Goal: Communication & Community: Answer question/provide support

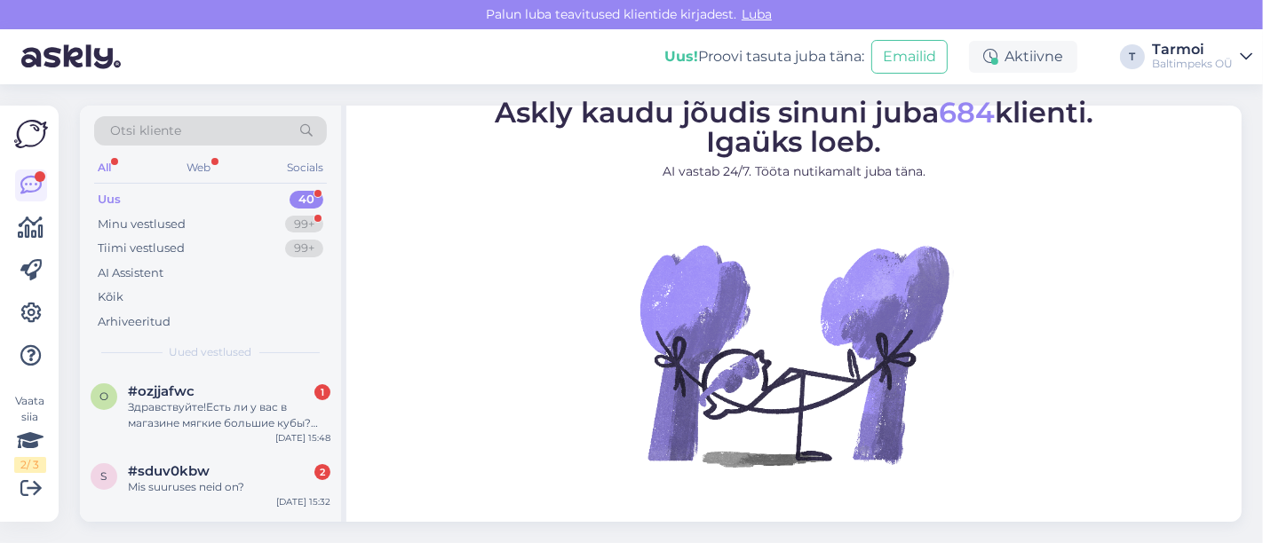
click at [1255, 331] on div "Otsi kliente All Web Socials Uus 40 Minu vestlused 99+ Tiimi vestlused 99+ AI A…" at bounding box center [665, 313] width 1193 height 459
click at [1261, 338] on div "Otsi kliente All Web Socials Uus 40 Minu vestlused 99+ Tiimi vestlused 99+ AI A…" at bounding box center [665, 313] width 1193 height 459
click at [180, 408] on div "Здравствуйте!Есть ли у вас в магазине мягкие большие кубы?или другие фигуры?" at bounding box center [229, 416] width 202 height 32
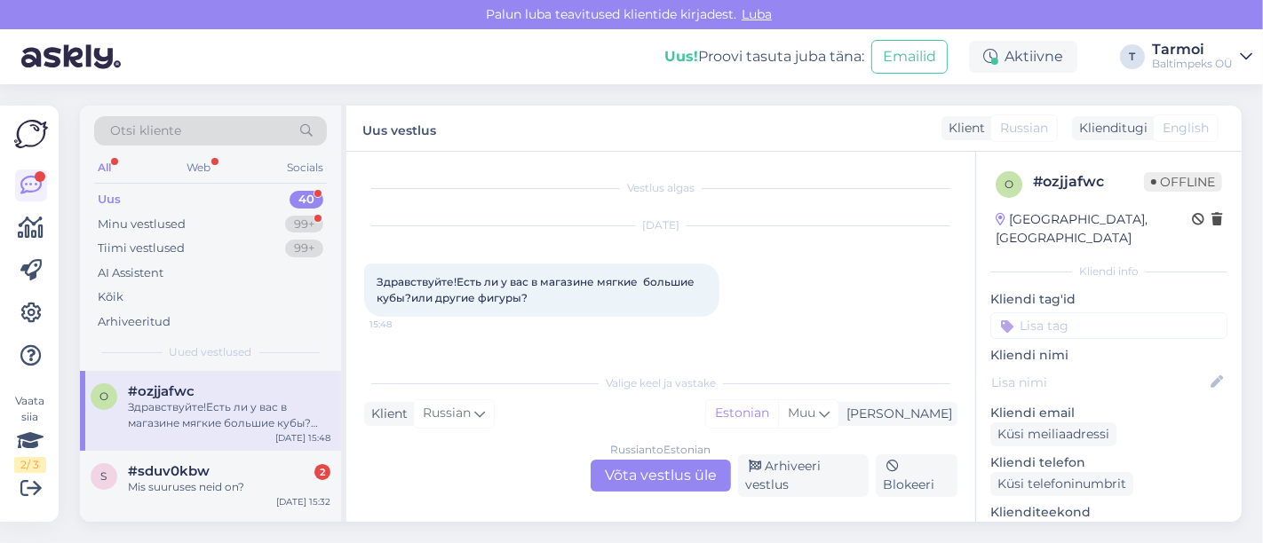
click at [663, 477] on div "Russian to Estonian Võta vestlus üle" at bounding box center [660, 476] width 140 height 32
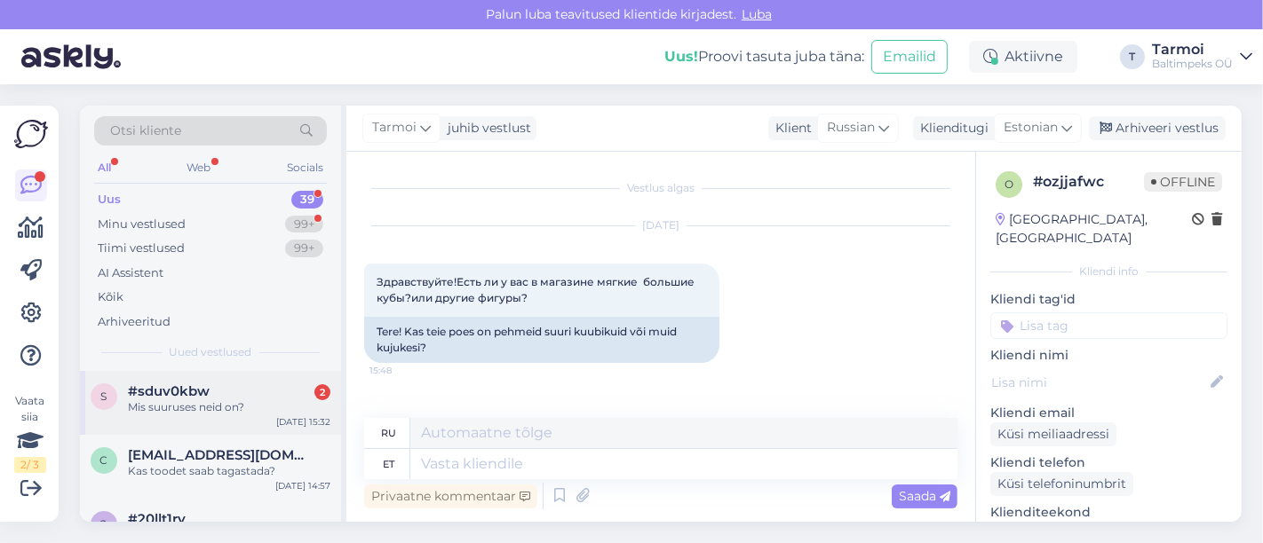
click at [186, 386] on span "#sduv0kbw" at bounding box center [169, 392] width 82 height 16
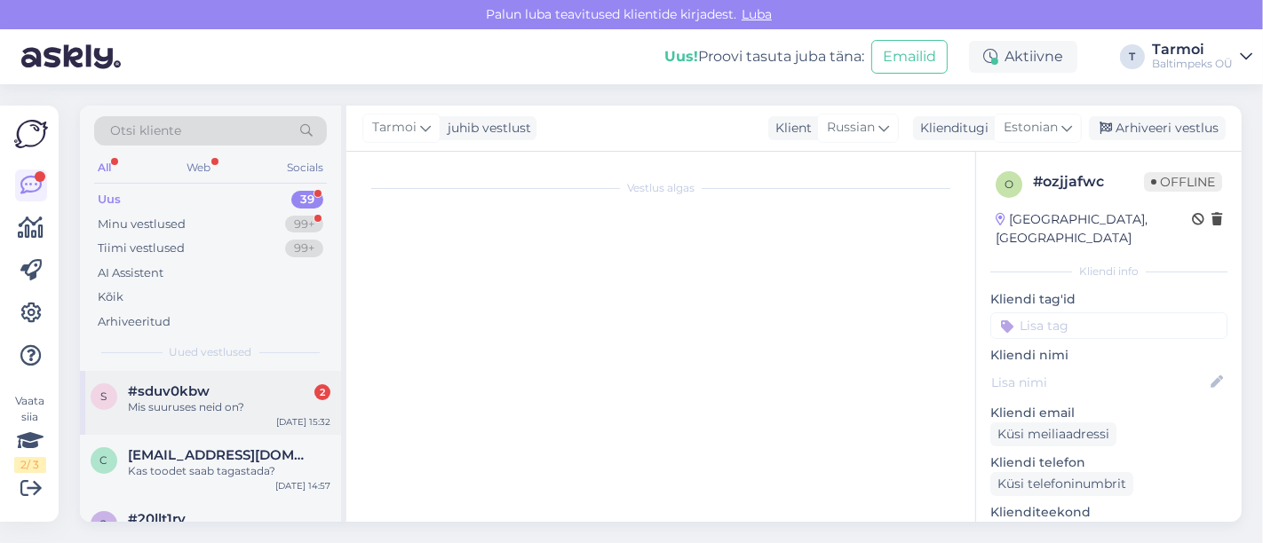
scroll to position [158, 0]
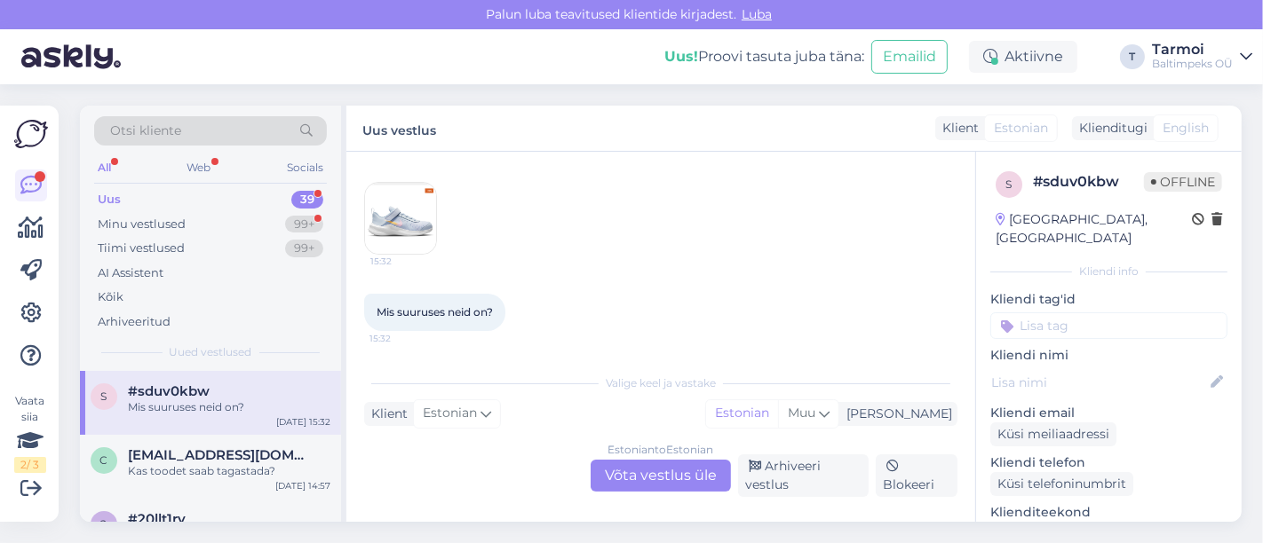
click at [400, 222] on img at bounding box center [400, 218] width 71 height 71
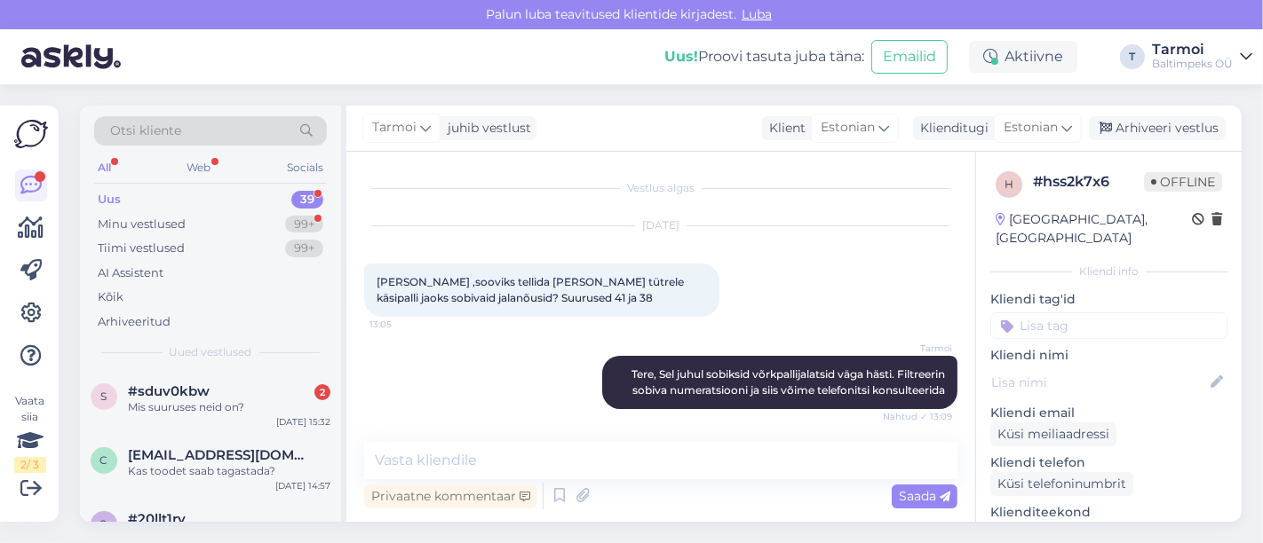
scroll to position [93, 0]
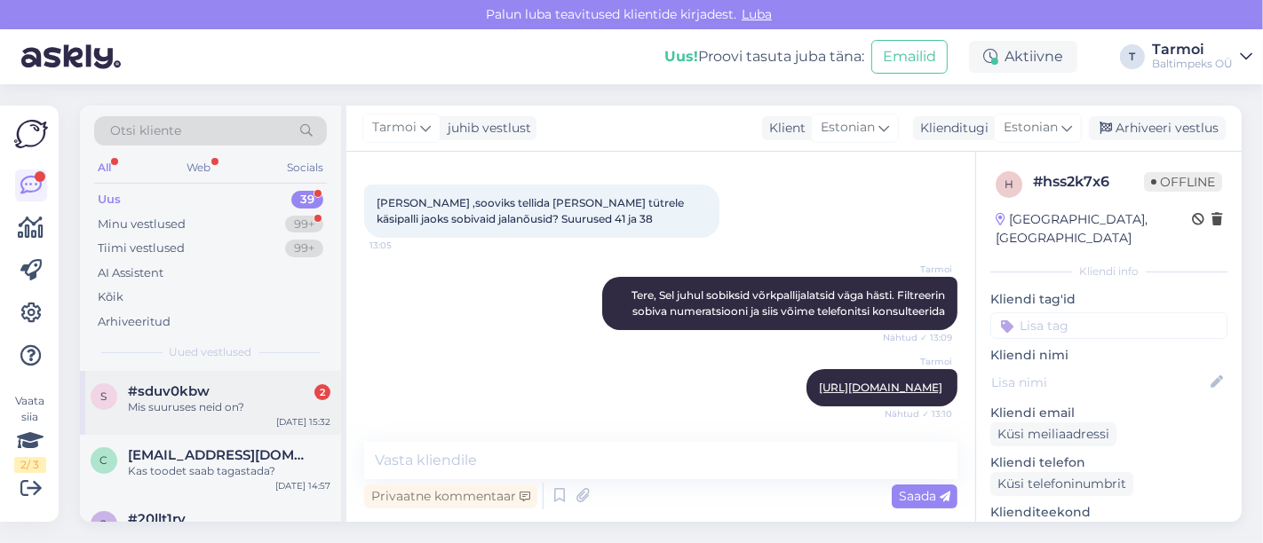
click at [158, 388] on span "#sduv0kbw" at bounding box center [169, 392] width 82 height 16
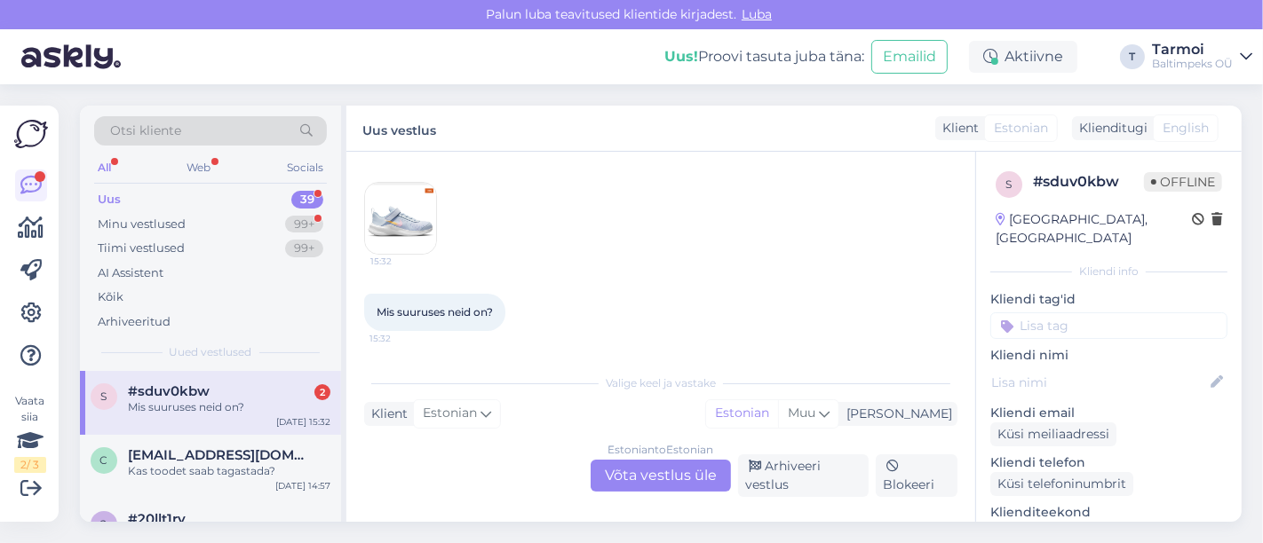
click at [391, 214] on img at bounding box center [400, 218] width 71 height 71
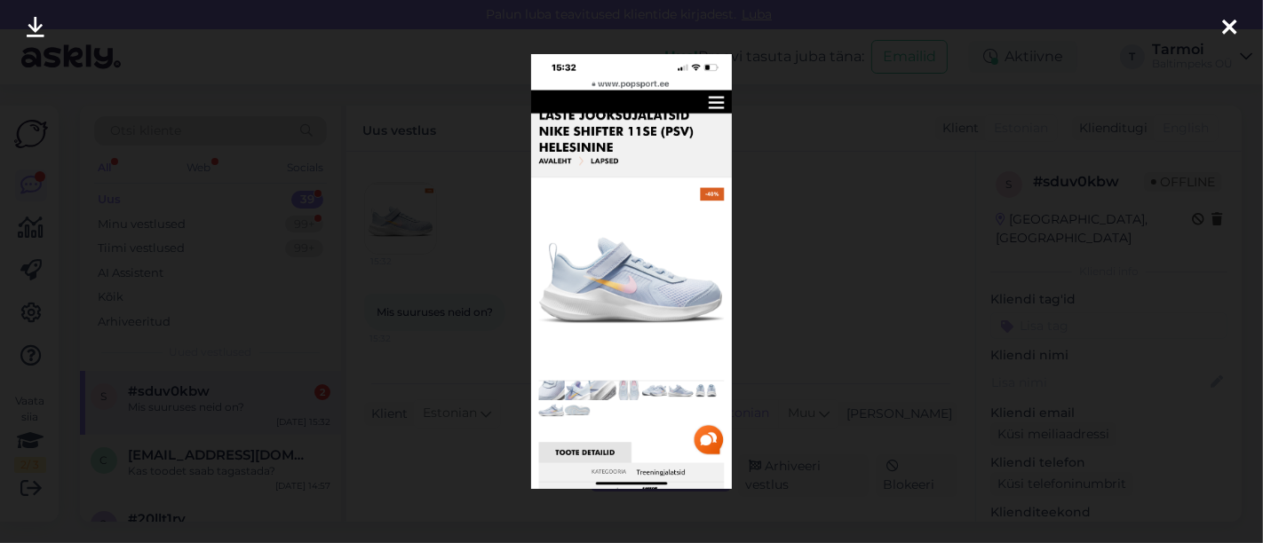
click at [391, 214] on div at bounding box center [631, 271] width 1263 height 543
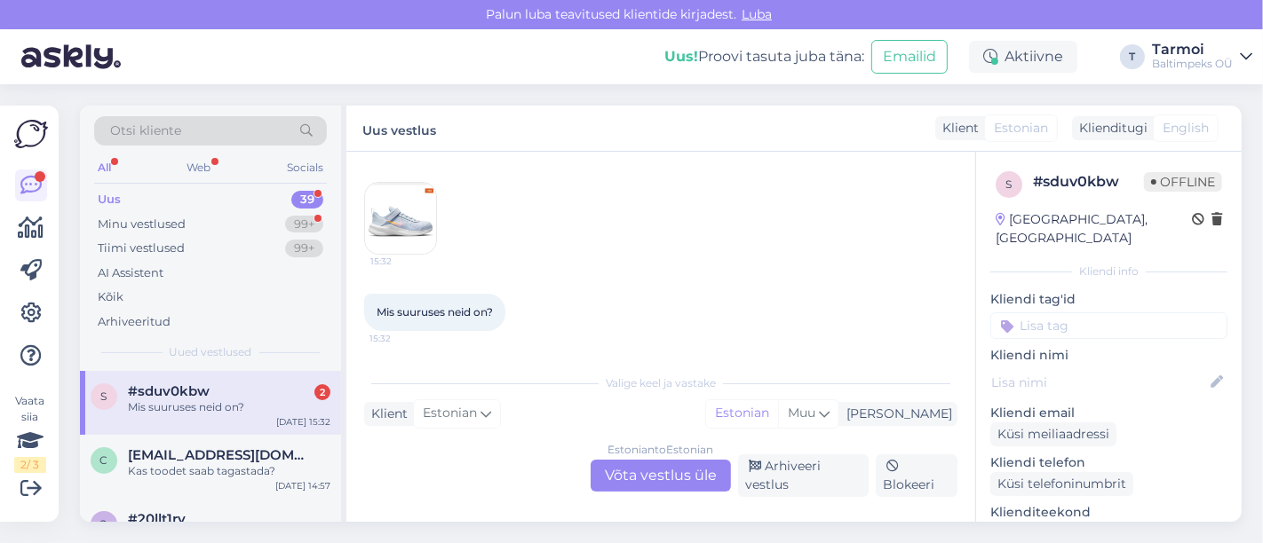
click at [415, 221] on img at bounding box center [400, 218] width 71 height 71
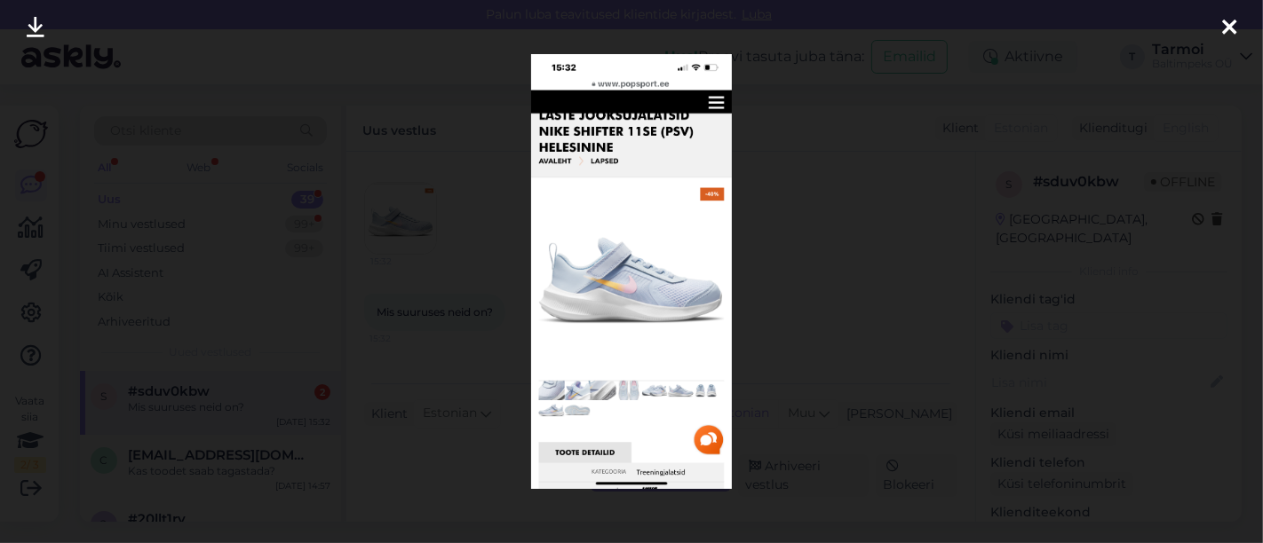
click at [865, 445] on div at bounding box center [631, 271] width 1263 height 543
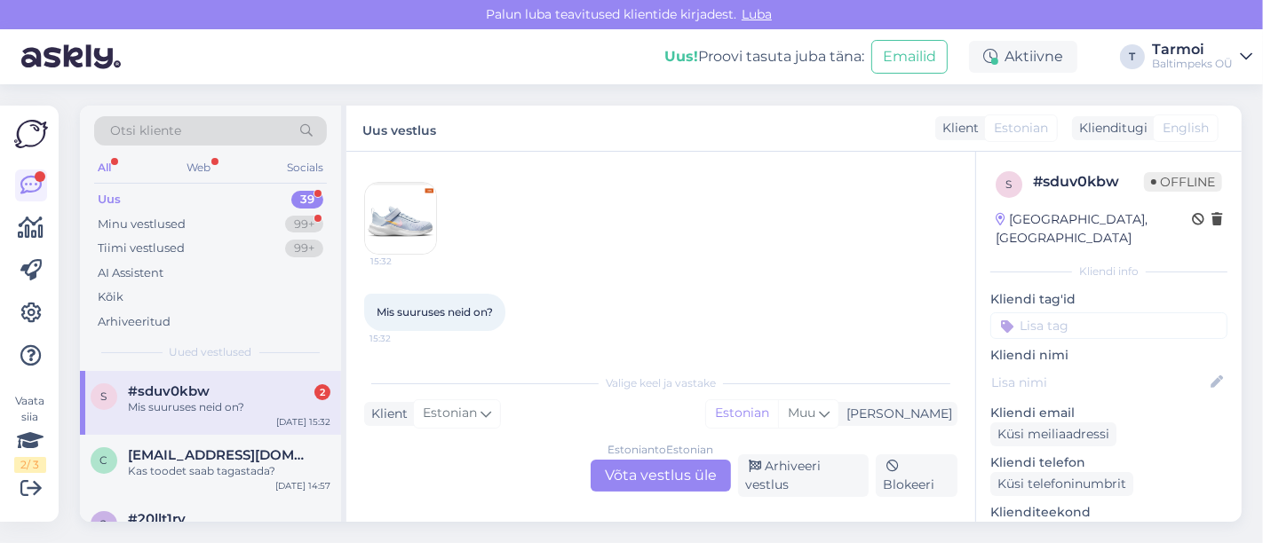
click at [668, 480] on div "Estonian to Estonian Võta vestlus üle" at bounding box center [660, 476] width 140 height 32
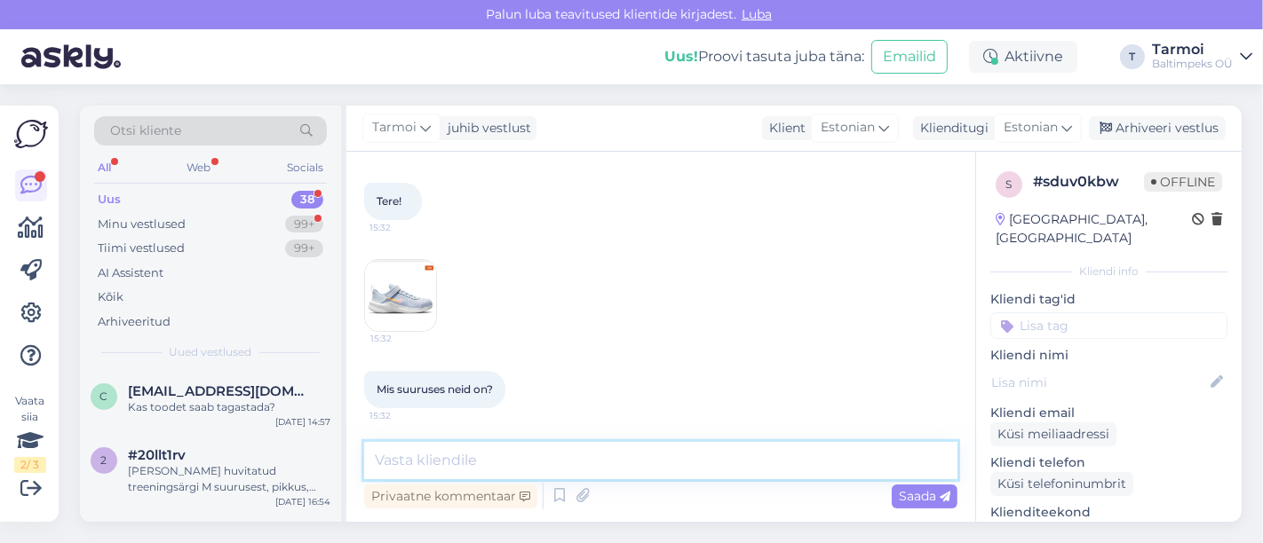
click at [551, 466] on textarea at bounding box center [660, 460] width 593 height 37
type textarea "n"
type textarea "Tere, Need jalatsid on müüdud"
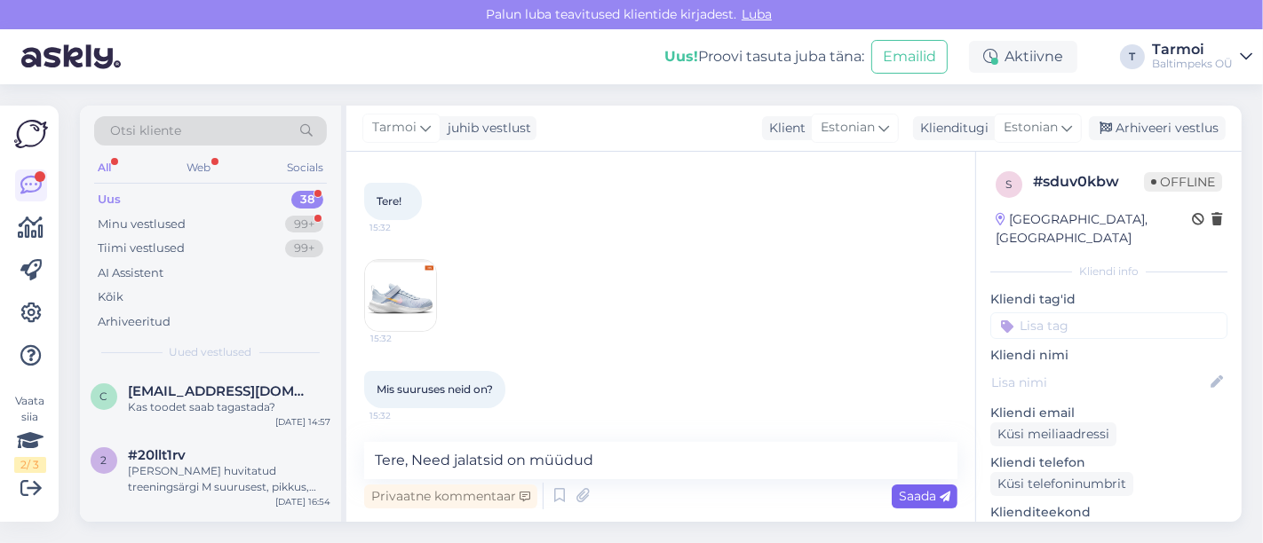
click at [896, 493] on div "Saada" at bounding box center [924, 497] width 66 height 24
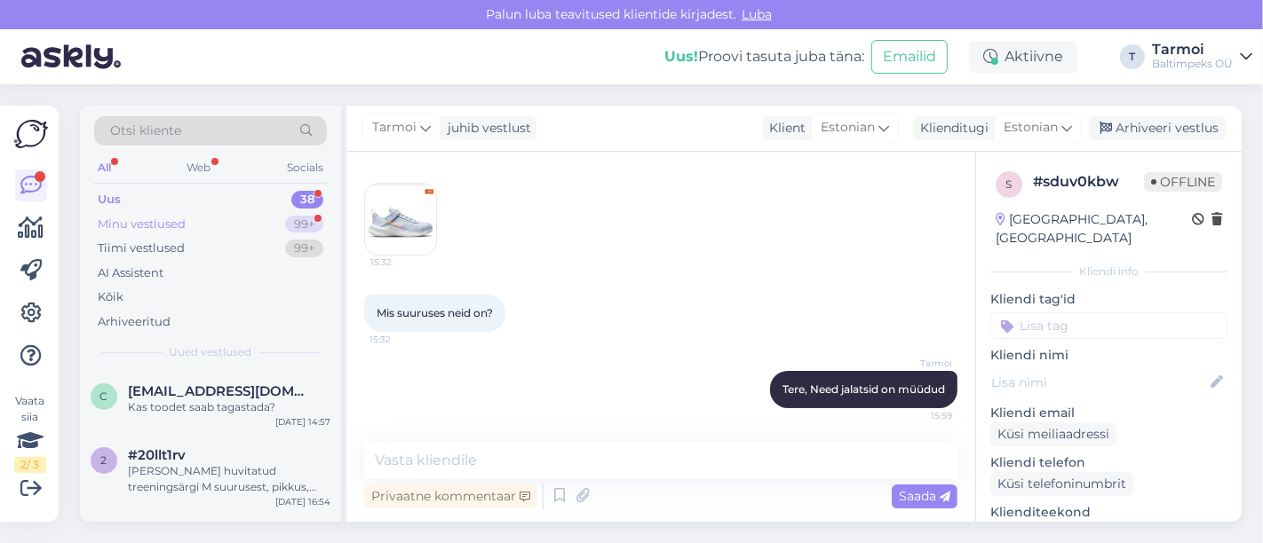
click at [141, 218] on div "Minu vestlused" at bounding box center [142, 225] width 88 height 18
click at [180, 469] on div "Здравствуйте!Есть ли у вас в магазине мягкие большие кубы?или другие фигуры?" at bounding box center [229, 479] width 202 height 32
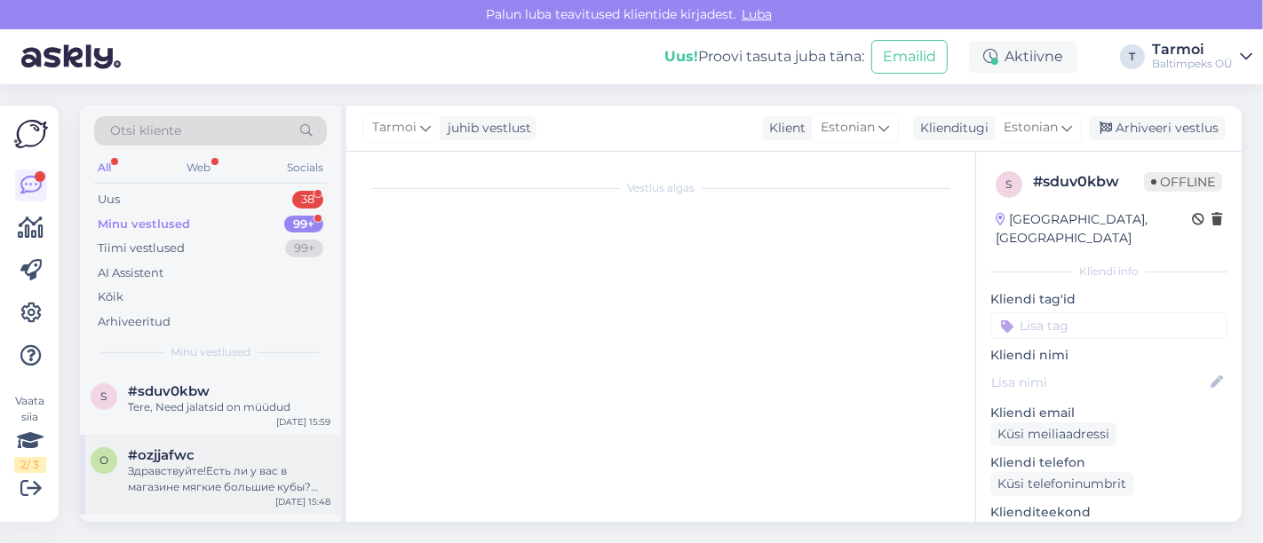
scroll to position [0, 0]
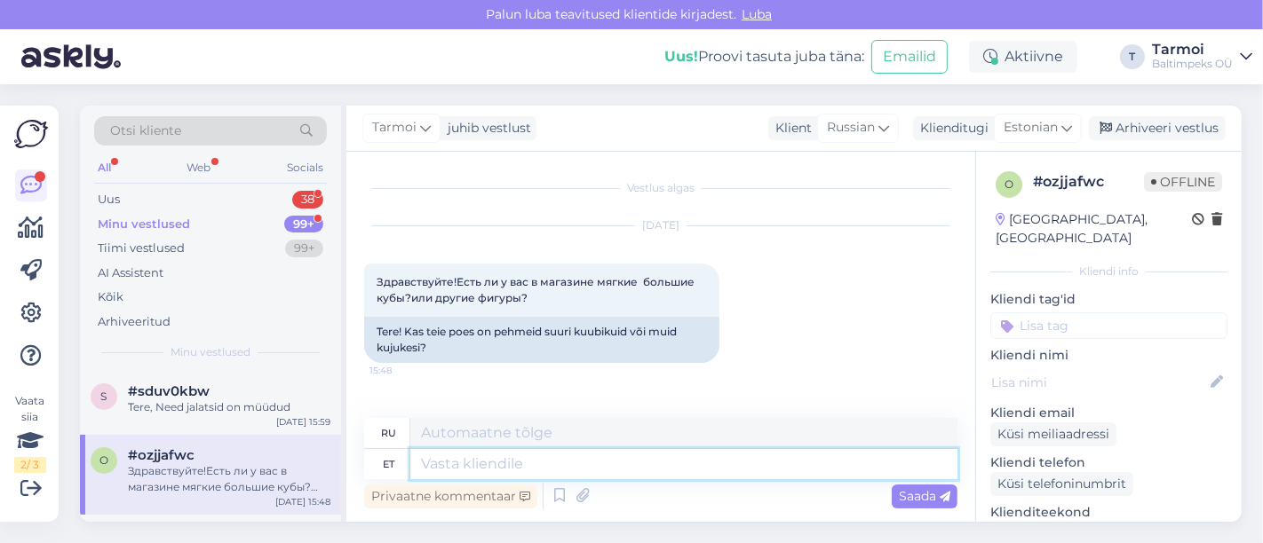
click at [534, 455] on textarea at bounding box center [683, 464] width 547 height 30
type textarea "Tere,"
type textarea "Привет"
type textarea "Tere,"
type textarea "Привет,"
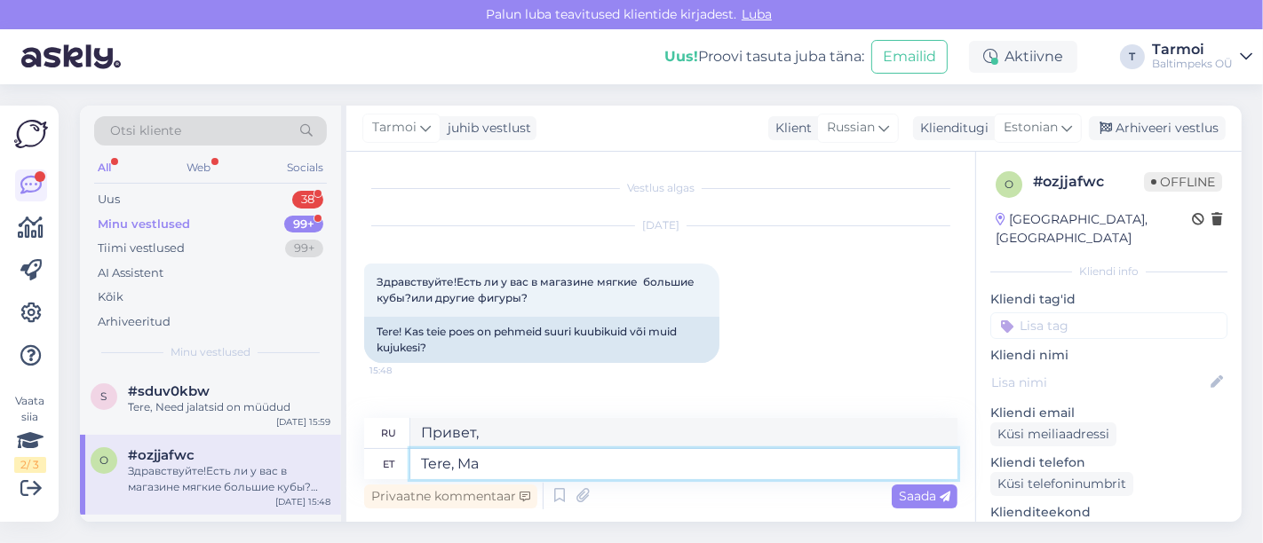
type textarea "Tere, Ma s"
type textarea "Привет, я"
type textarea "Tere, Ma saame"
type textarea "Привет, я могу"
type textarea "Tere, Ma saame tellida"
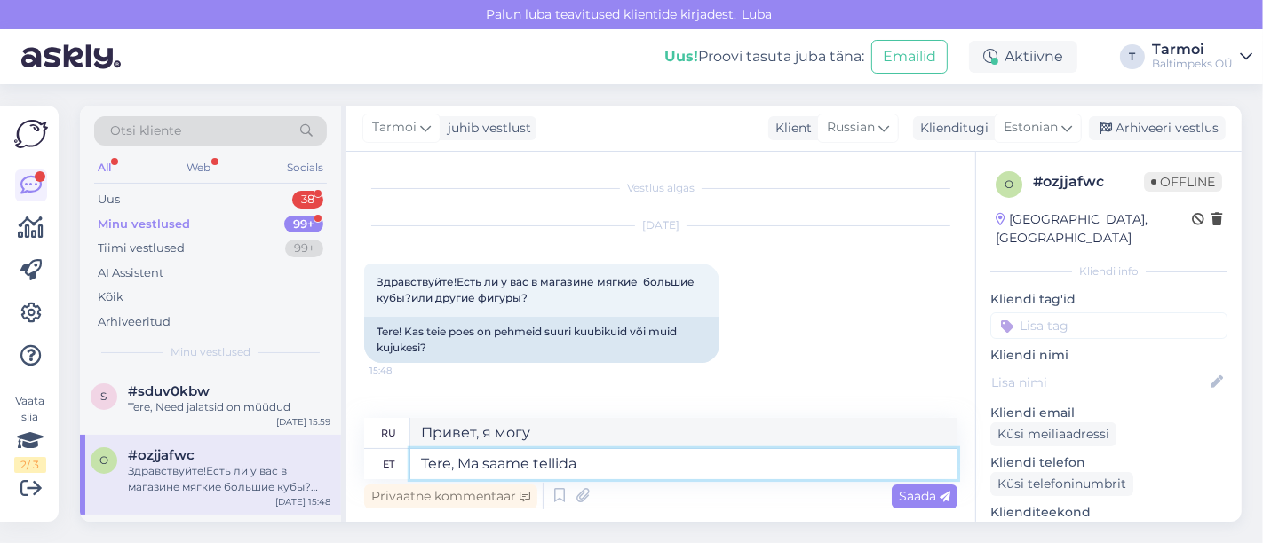
type textarea "Здравствуйте, я могу заказать."
type textarea "Tere, Ma saame tellida erinevaid"
type textarea "Здравствуйте, я могу заказать разные"
type textarea "Tere, Ma saame tellida erinevaid kuubikuid."
type textarea "Здравствуйте, я могу заказать разные кубики."
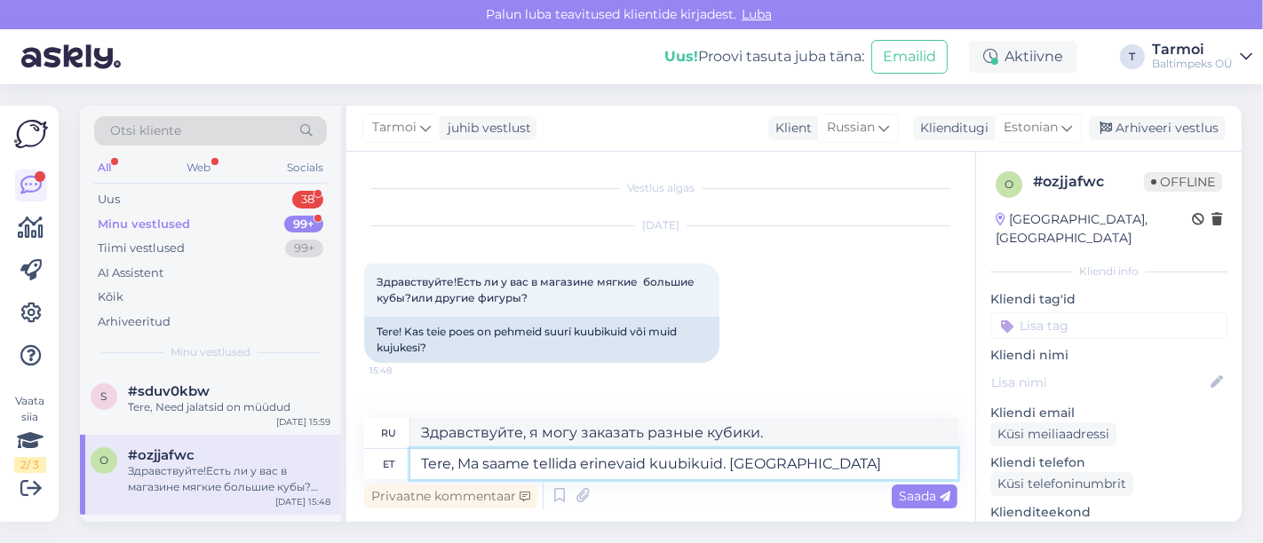
type textarea "Tere, Ma saame tellida erinevaid kuubikuid. Palun s"
type textarea "Здравствуйте, я могу заказать разные кубики. Пожалуйста."
type textarea "Tere, Ma saame tellida erinevaid kuubikuid. Palun saatke n"
type textarea "Здравствуйте, я могу заказать разные кубики. Пожалуйста, пришлите."
type textarea "Tere, Ma saame tellida erinevaid kuubikuid. Palun saatke näidispilt"
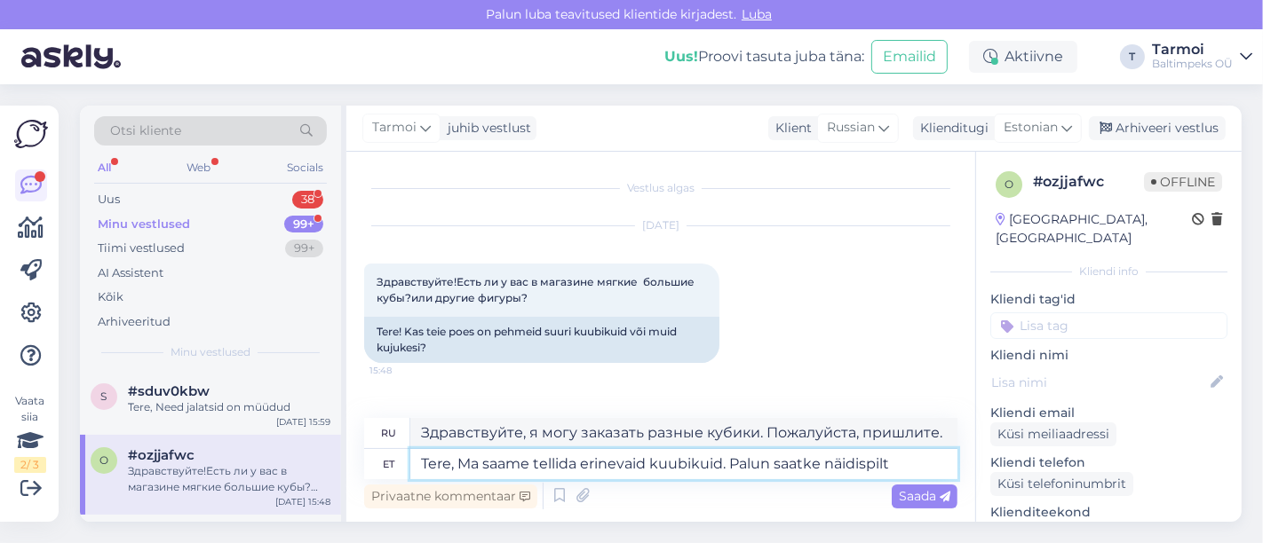
type textarea "Здравствуйте! Я могу заказать разные кубики. Пожалуйста, пришлите фото образца."
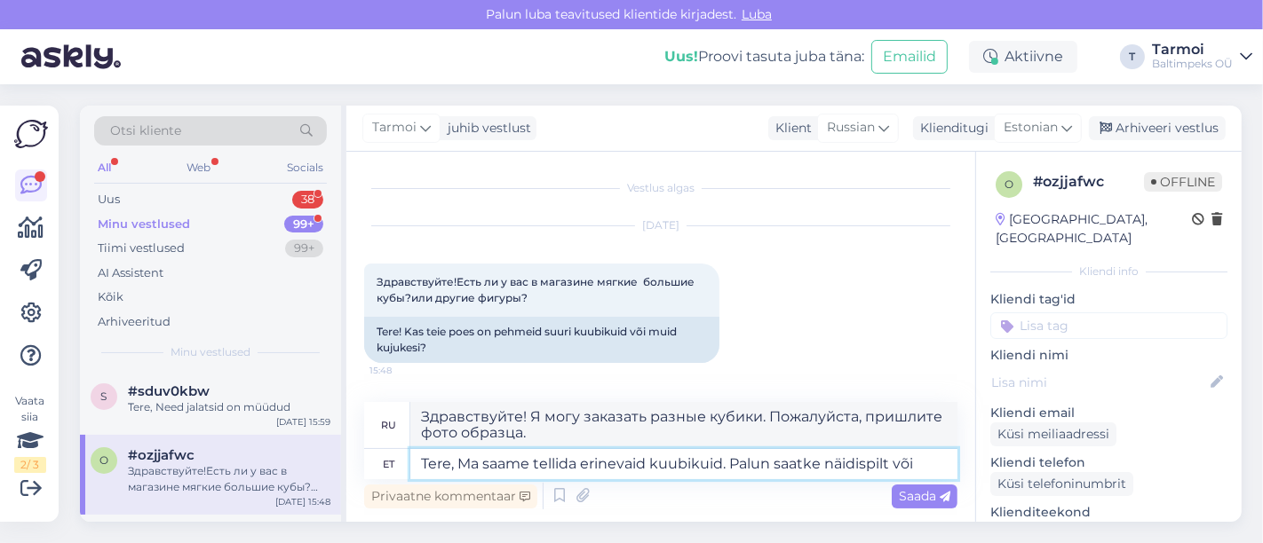
type textarea "Tere, Ma saame tellida erinevaid kuubikuid. Palun saatke näidispilt või"
type textarea "Здравствуйте, я могу заказать разные кубики. Пожалуйста, пришлите фото образца …"
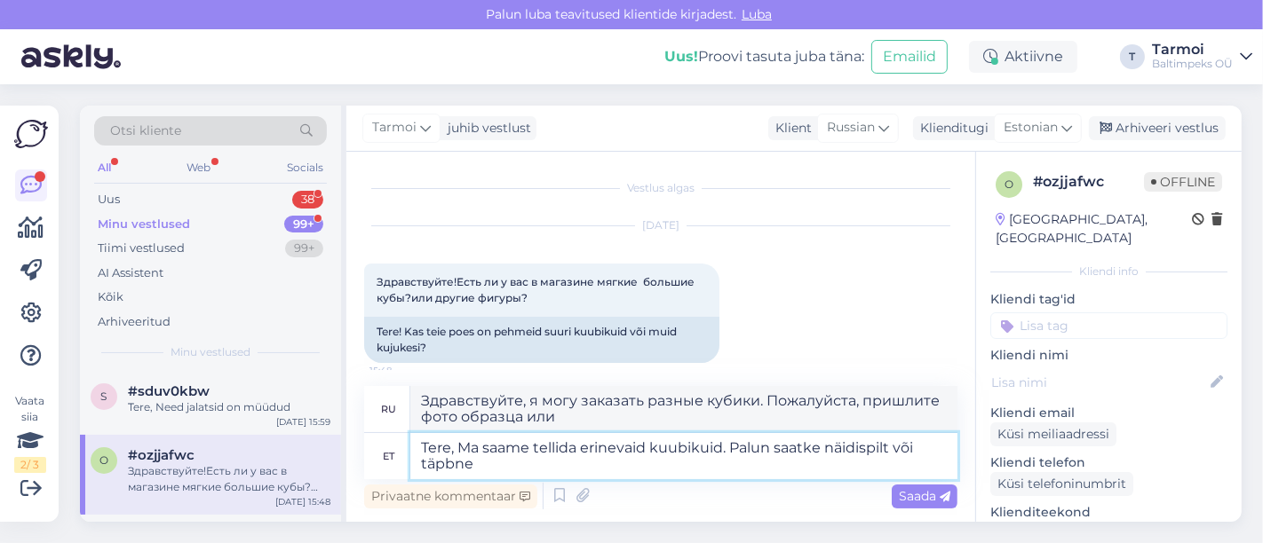
type textarea "Tere, Ma saame tellida erinevaid kuubikuid. Palun saatke näidispilt või täpbne"
type textarea "Здравствуйте! Я могу заказать разные кубики. Пожалуйста, пришлите фото образца …"
click at [456, 456] on textarea "Tere, Ma saame tellida erinevaid kuubikuid. Palun saatke näidispilt või täpbne …" at bounding box center [683, 456] width 547 height 46
click at [454, 464] on textarea "Tere, Ma saame tellida erinevaid kuubikuid. Palun saatke näidispilt või täpbne …" at bounding box center [683, 456] width 547 height 46
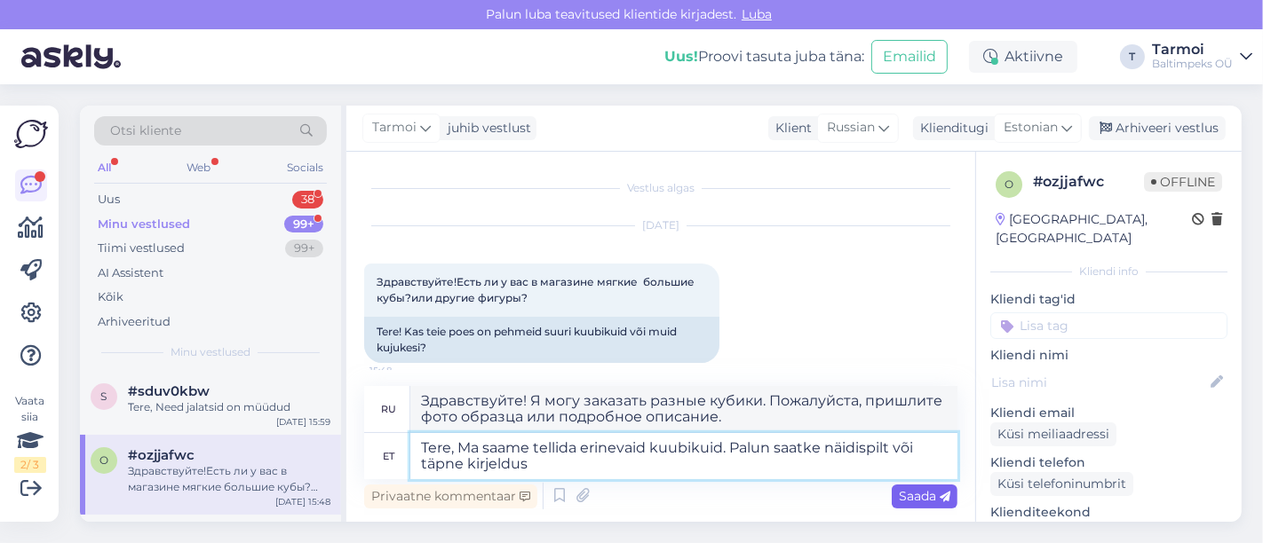
type textarea "Tere, Ma saame tellida erinevaid kuubikuid. Palun saatke näidispilt või täpne k…"
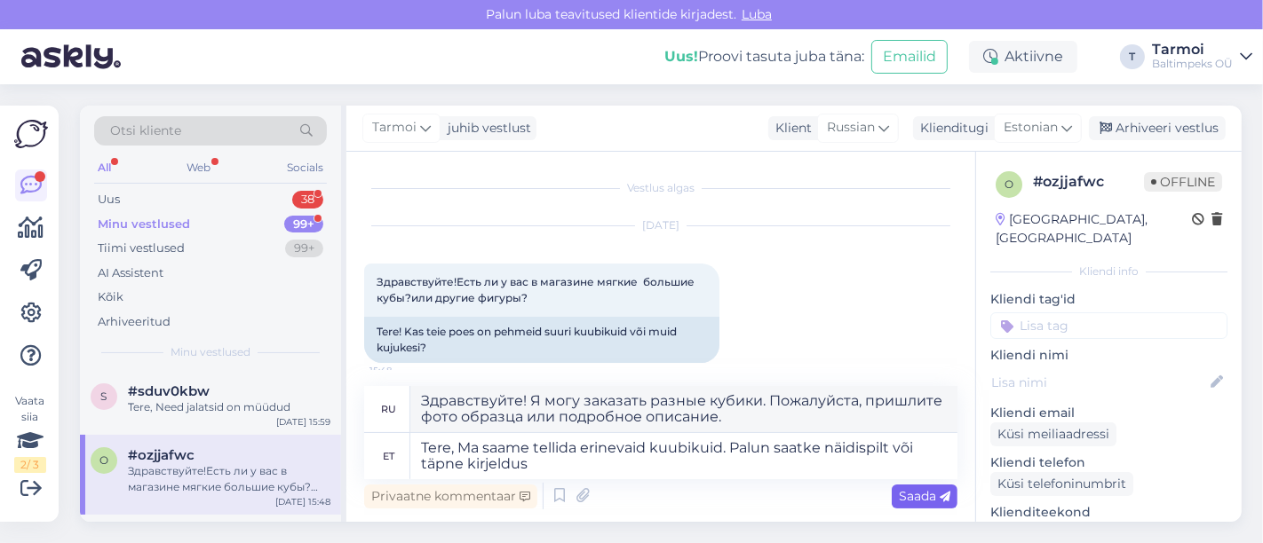
click at [914, 487] on div "Saada" at bounding box center [924, 497] width 66 height 24
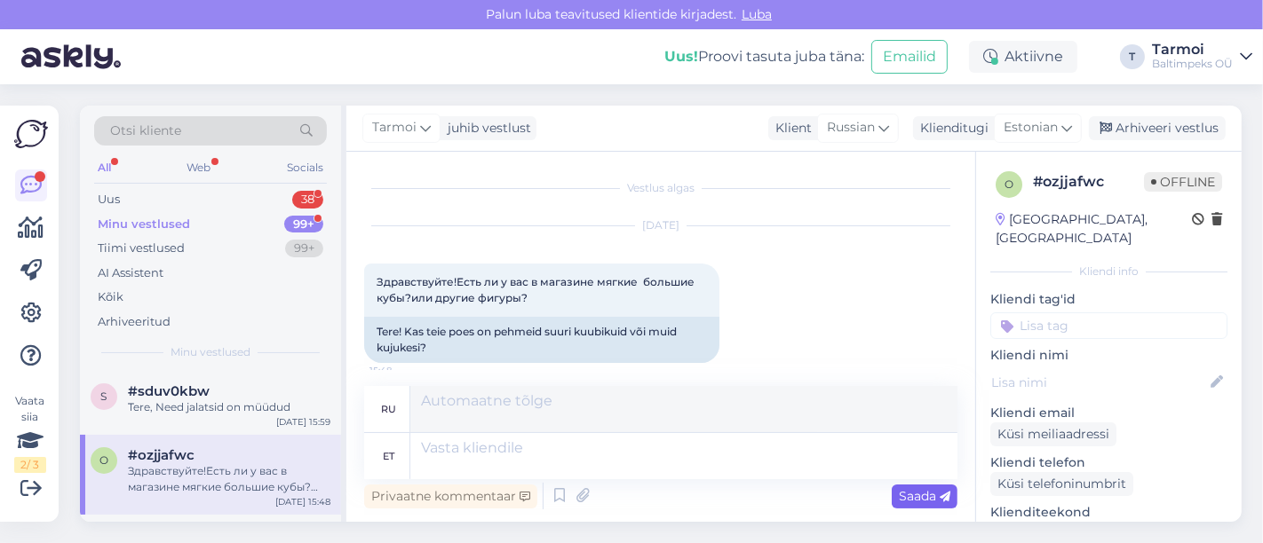
scroll to position [134, 0]
